Goal: Task Accomplishment & Management: Use online tool/utility

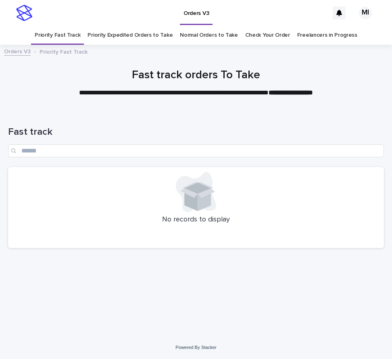
click at [130, 37] on link "Priority Expedited Orders to Take" at bounding box center [129, 35] width 85 height 19
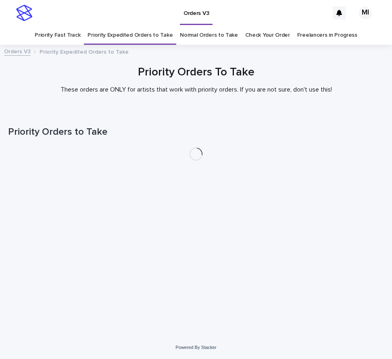
click at [208, 36] on link "Normal Orders to Take" at bounding box center [209, 35] width 58 height 19
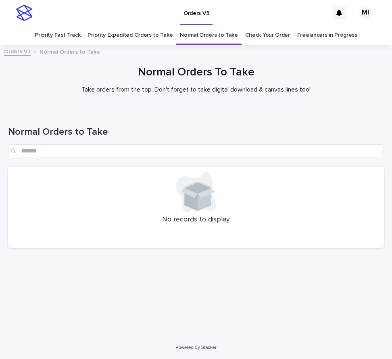
click at [268, 36] on link "Check Your Order" at bounding box center [267, 35] width 45 height 19
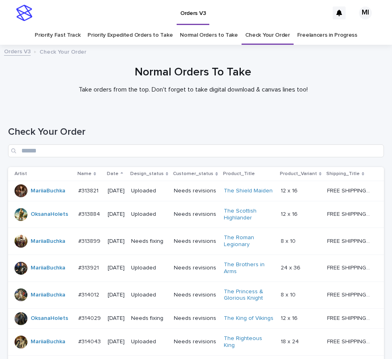
click at [186, 40] on link "Normal Orders to Take" at bounding box center [209, 35] width 58 height 19
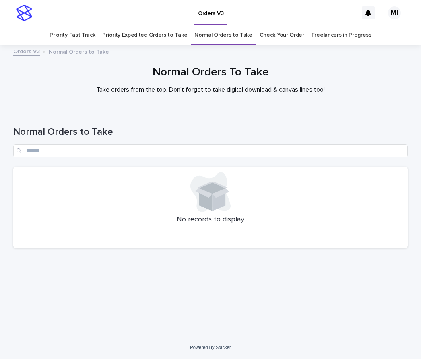
click at [49, 250] on div "Normal Orders to Take No records to display" at bounding box center [210, 182] width 395 height 144
click at [43, 80] on div "Normal Orders To Take Take orders from the top. Don't forget to take digital do…" at bounding box center [210, 80] width 403 height 28
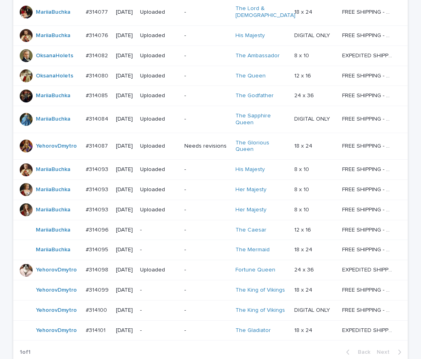
scroll to position [563, 0]
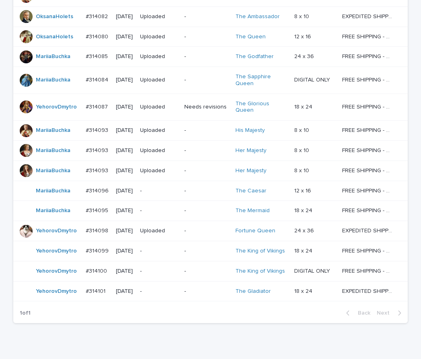
click at [181, 281] on td "-" at bounding box center [159, 291] width 44 height 20
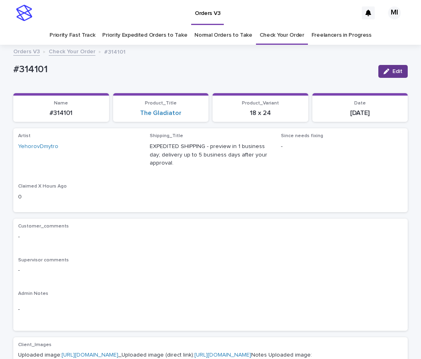
click at [398, 68] on button "Edit" at bounding box center [393, 71] width 29 height 13
click at [398, 68] on button "Save" at bounding box center [391, 71] width 34 height 13
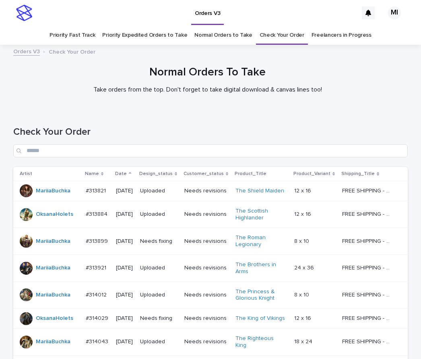
scroll to position [26, 0]
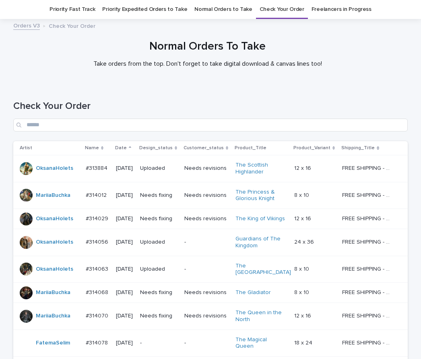
scroll to position [322, 0]
